Goal: Task Accomplishment & Management: Use online tool/utility

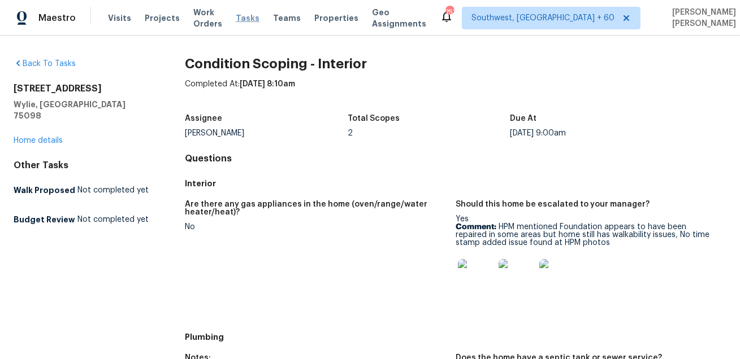
click at [257, 16] on span "Tasks" at bounding box center [248, 18] width 24 height 8
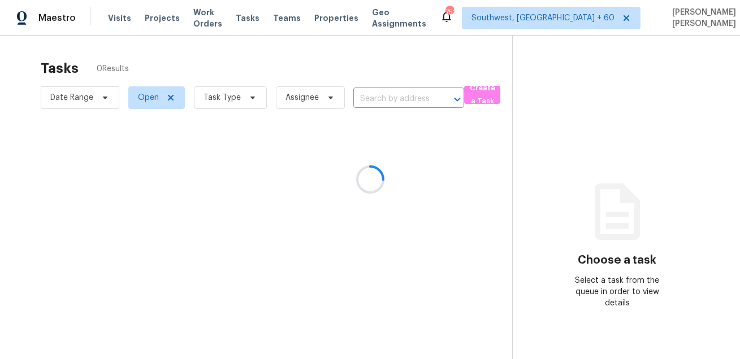
click at [394, 60] on div at bounding box center [370, 179] width 740 height 359
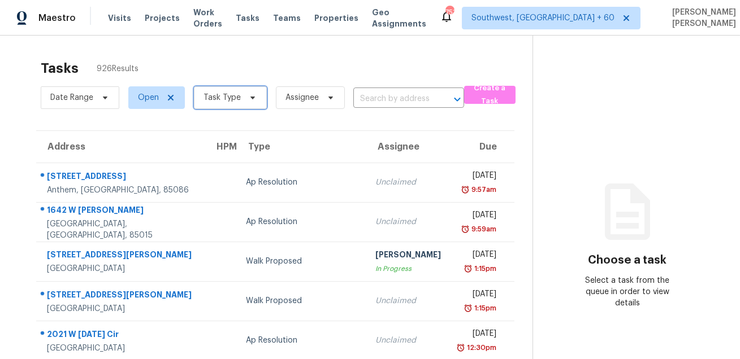
click at [221, 106] on span "Task Type" at bounding box center [230, 97] width 73 height 23
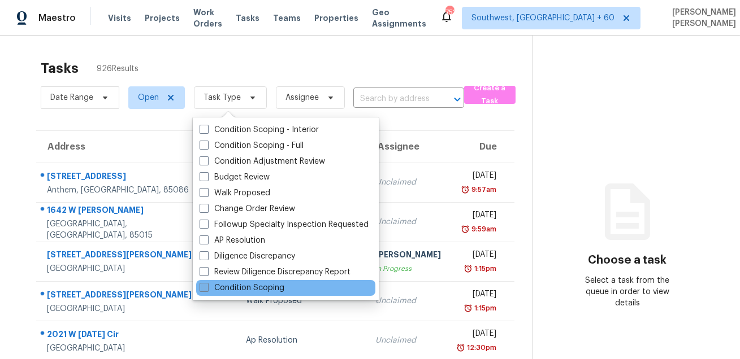
click at [240, 288] on label "Condition Scoping" at bounding box center [241, 288] width 85 height 11
click at [207, 288] on input "Condition Scoping" at bounding box center [202, 286] width 7 height 7
checkbox input "true"
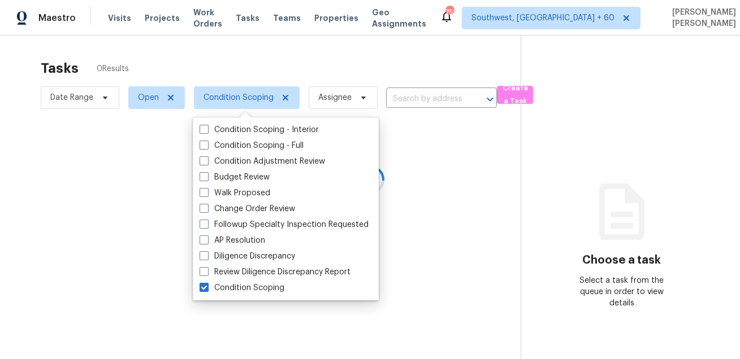
click at [273, 53] on div at bounding box center [370, 179] width 740 height 359
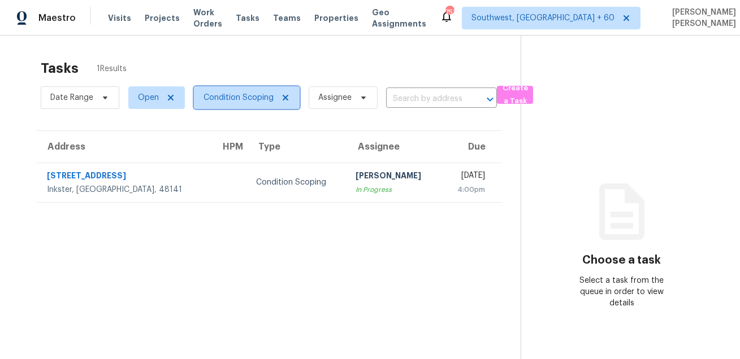
click at [241, 106] on span "Condition Scoping" at bounding box center [247, 97] width 106 height 23
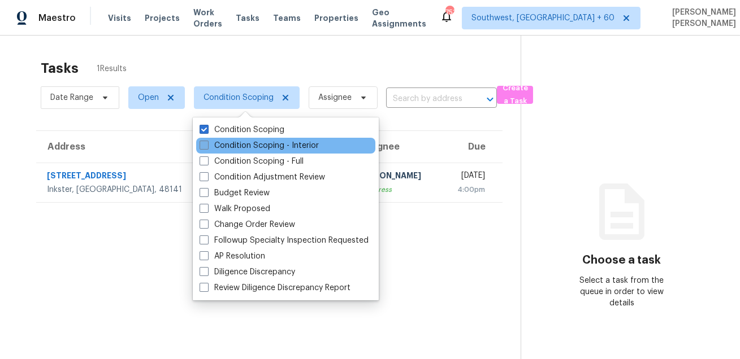
click at [238, 146] on label "Condition Scoping - Interior" at bounding box center [258, 145] width 119 height 11
click at [207, 146] on input "Condition Scoping - Interior" at bounding box center [202, 143] width 7 height 7
checkbox input "true"
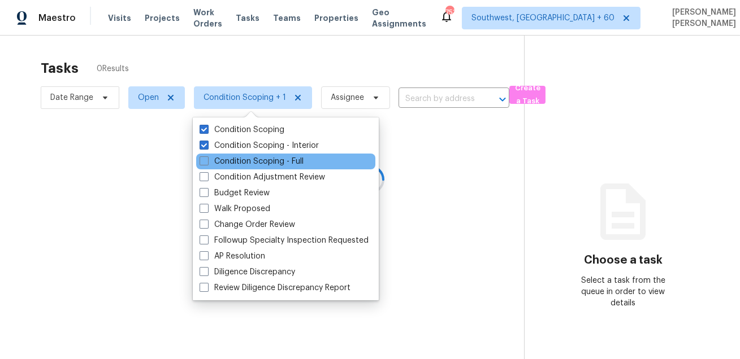
click at [231, 168] on div "Condition Scoping - Full" at bounding box center [285, 162] width 179 height 16
click at [235, 160] on label "Condition Scoping - Full" at bounding box center [251, 161] width 104 height 11
click at [207, 160] on input "Condition Scoping - Full" at bounding box center [202, 159] width 7 height 7
checkbox input "true"
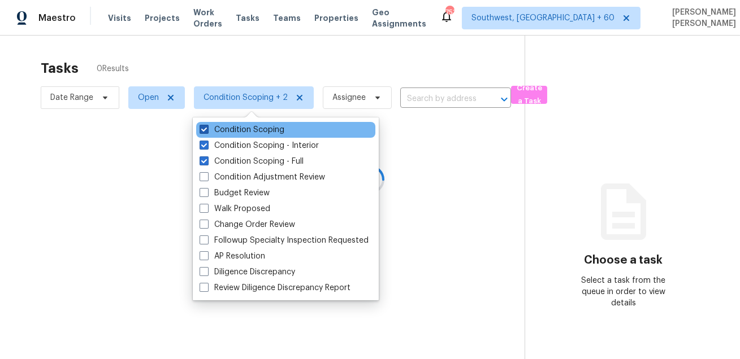
click at [244, 127] on label "Condition Scoping" at bounding box center [241, 129] width 85 height 11
click at [207, 127] on input "Condition Scoping" at bounding box center [202, 127] width 7 height 7
checkbox input "false"
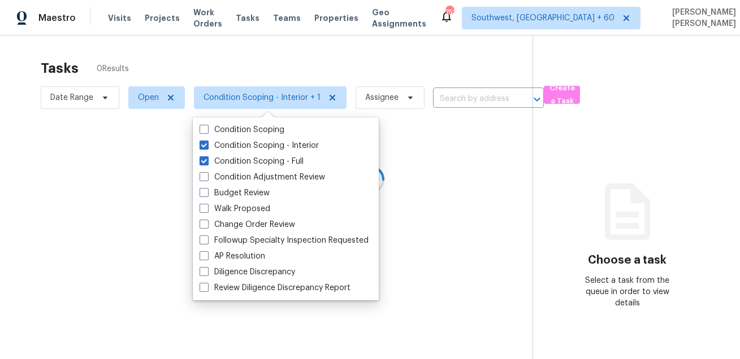
click at [262, 84] on div at bounding box center [370, 179] width 740 height 359
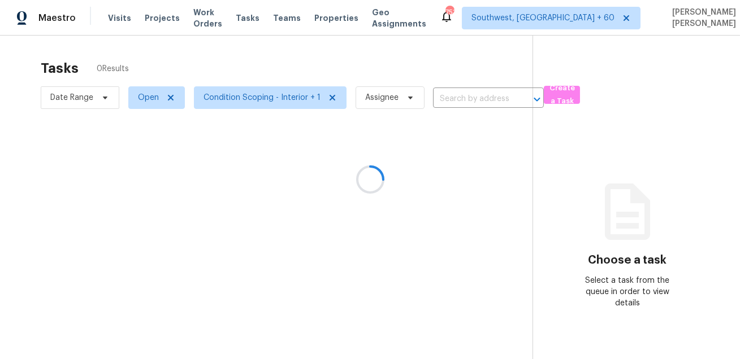
click at [280, 68] on div at bounding box center [370, 179] width 740 height 359
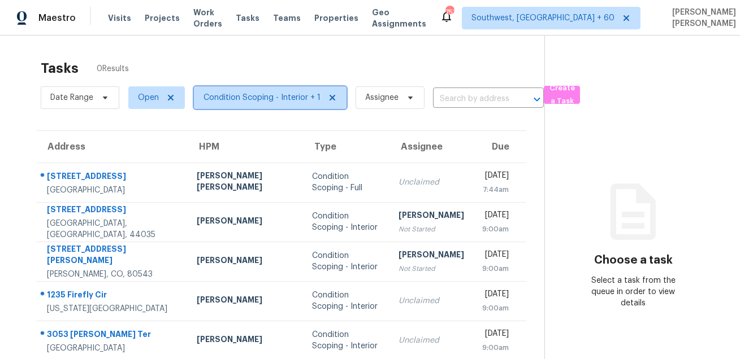
click at [241, 93] on span "Condition Scoping - Interior + 1" at bounding box center [261, 97] width 117 height 11
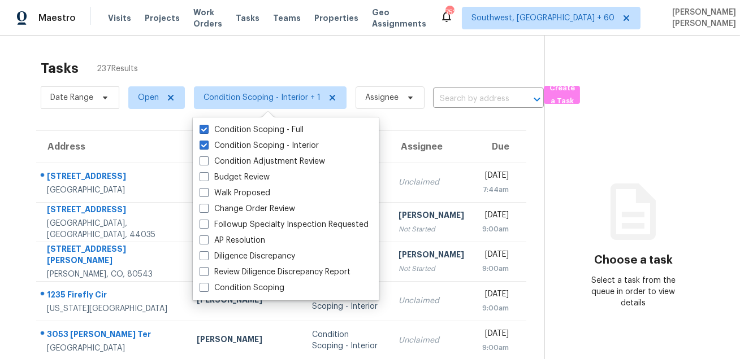
click at [270, 69] on div "Tasks 237 Results" at bounding box center [292, 68] width 503 height 29
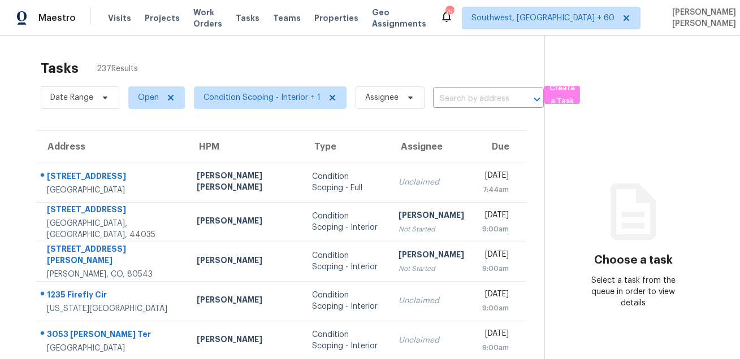
click at [267, 72] on div "Tasks 237 Results" at bounding box center [292, 68] width 503 height 29
click at [233, 101] on span "Condition Scoping - Interior + 1" at bounding box center [261, 97] width 117 height 11
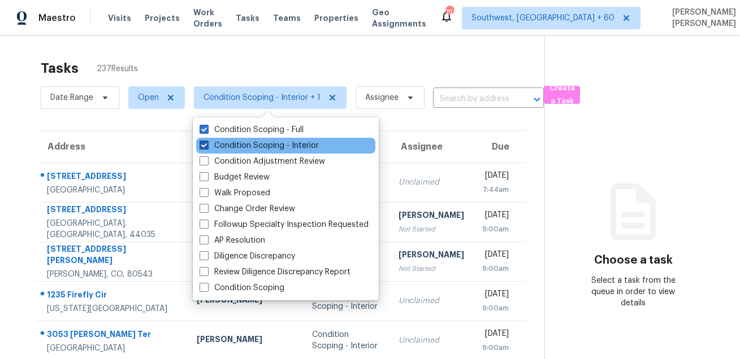
click at [229, 144] on label "Condition Scoping - Interior" at bounding box center [258, 145] width 119 height 11
click at [207, 144] on input "Condition Scoping - Interior" at bounding box center [202, 143] width 7 height 7
checkbox input "false"
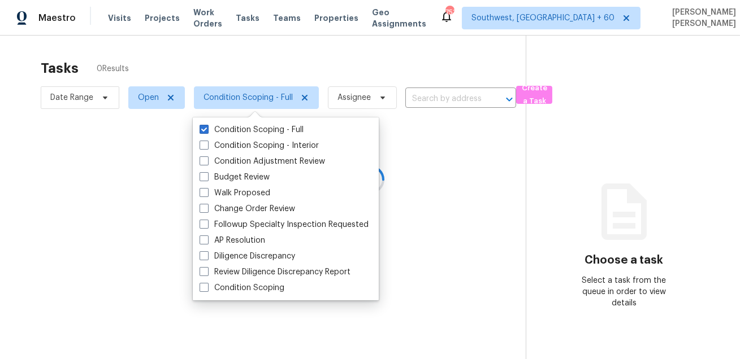
click at [285, 48] on div at bounding box center [370, 179] width 740 height 359
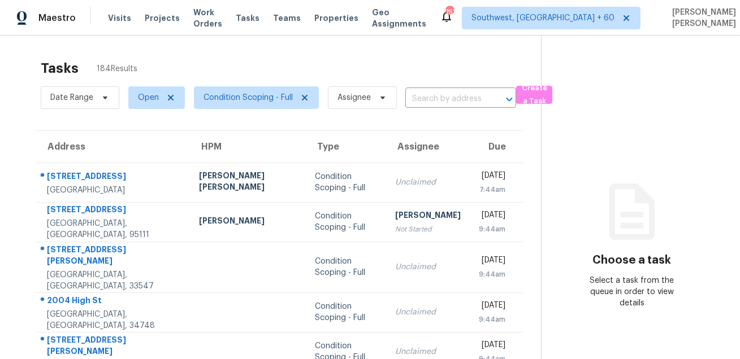
click at [285, 48] on div "Tasks 184 Results Date Range Open Condition Scoping - Full Assignee ​ Create a …" at bounding box center [370, 318] width 740 height 564
click at [244, 94] on span "Condition Scoping - Full" at bounding box center [247, 97] width 89 height 11
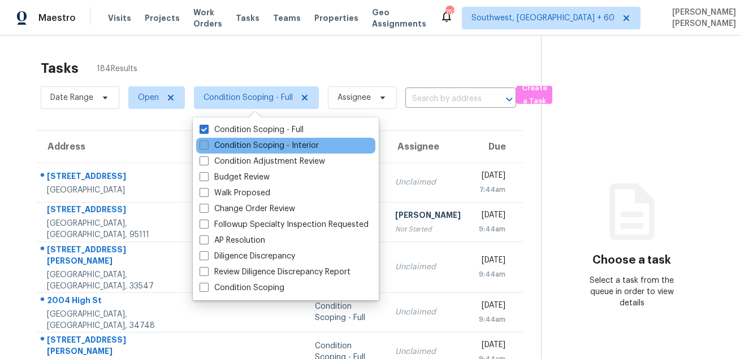
click at [229, 146] on label "Condition Scoping - Interior" at bounding box center [258, 145] width 119 height 11
click at [207, 146] on input "Condition Scoping - Interior" at bounding box center [202, 143] width 7 height 7
checkbox input "true"
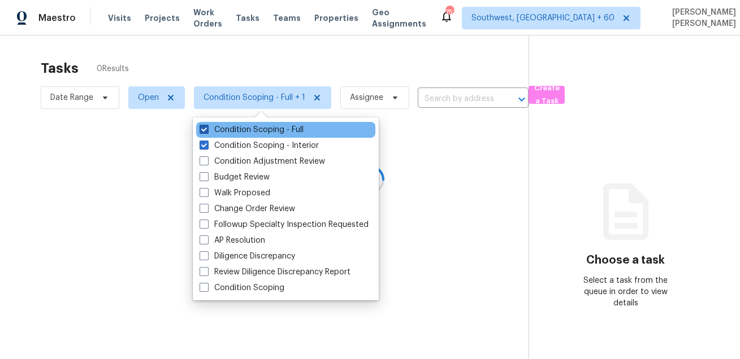
click at [240, 128] on label "Condition Scoping - Full" at bounding box center [251, 129] width 104 height 11
click at [207, 128] on input "Condition Scoping - Full" at bounding box center [202, 127] width 7 height 7
checkbox input "false"
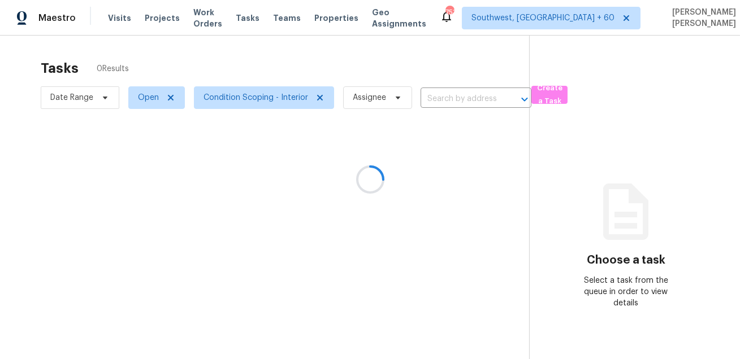
click at [298, 57] on div at bounding box center [370, 179] width 740 height 359
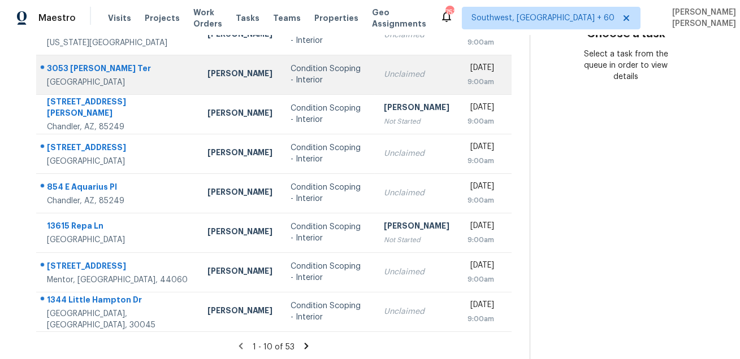
scroll to position [229, 0]
